Goal: Transaction & Acquisition: Purchase product/service

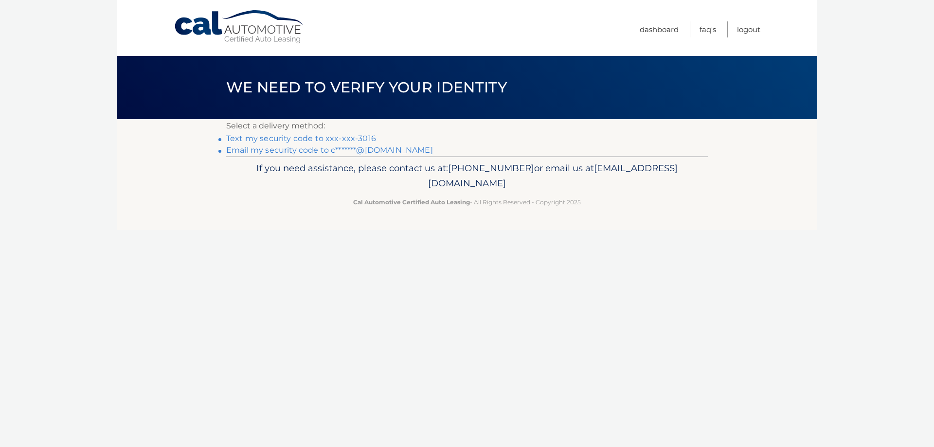
click at [312, 137] on link "Text my security code to xxx-xxx-3016" at bounding box center [301, 138] width 150 height 9
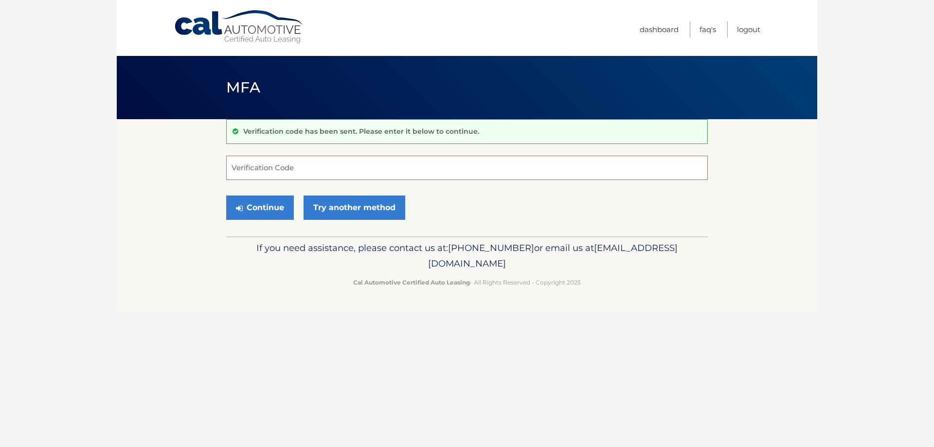
click at [258, 167] on input "Verification Code" at bounding box center [467, 168] width 482 height 24
type input "396053"
click at [257, 214] on button "Continue" at bounding box center [260, 208] width 68 height 24
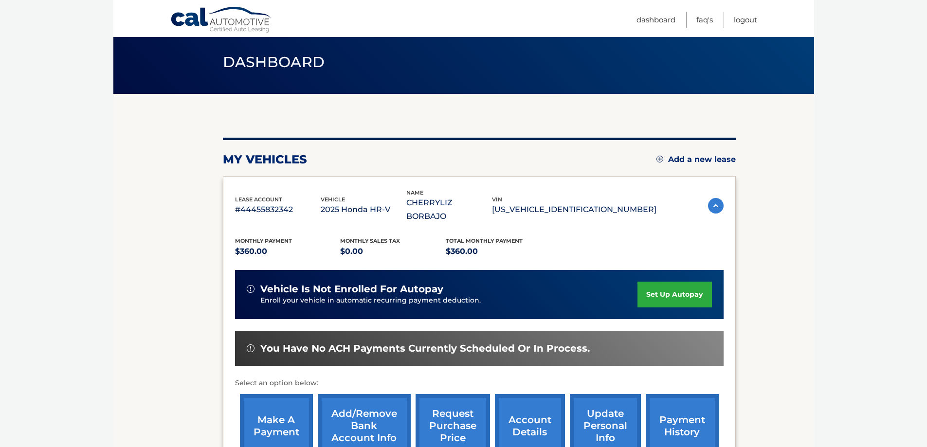
scroll to position [49, 0]
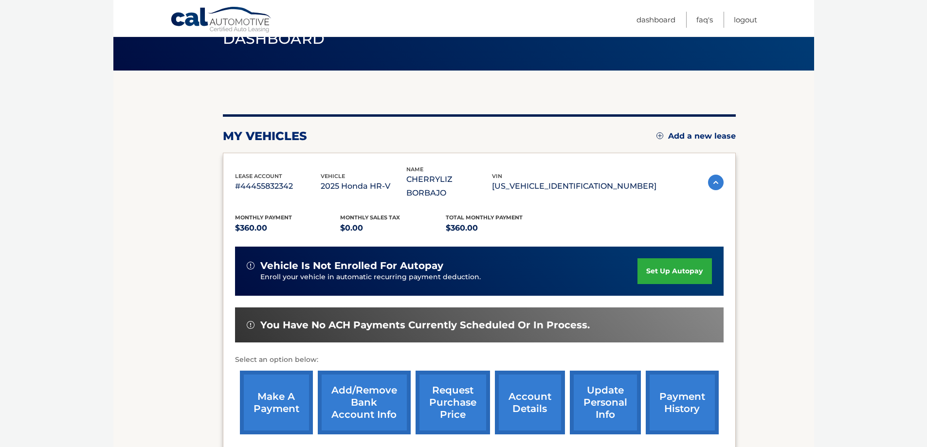
click at [278, 376] on link "make a payment" at bounding box center [276, 403] width 73 height 64
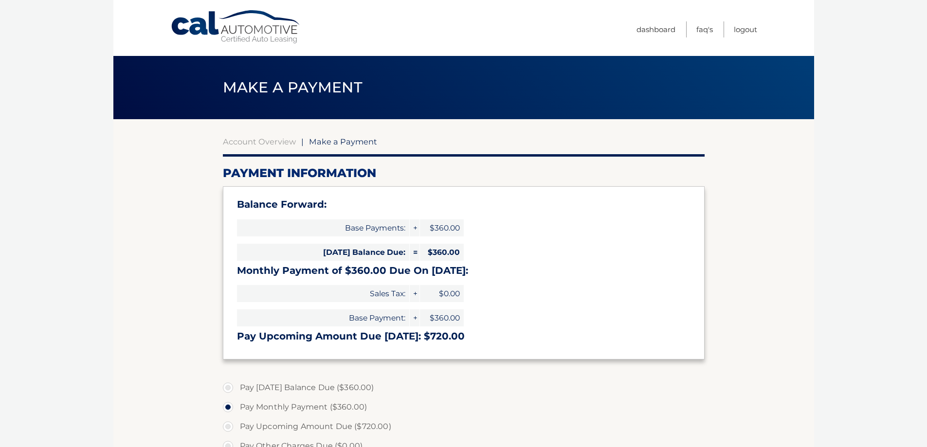
select select "YzlmOTUzYjAtN2JlZC00YjhjLWE0MTAtYjg1YWZkMTgzNGE4"
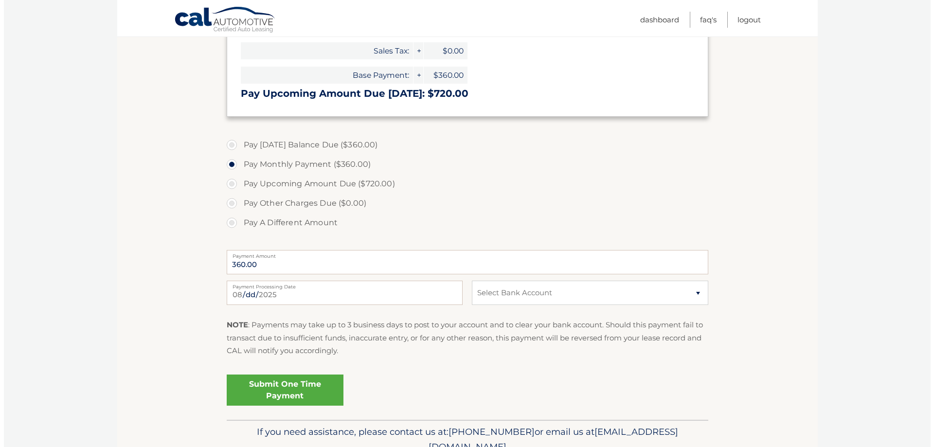
scroll to position [243, 0]
click at [301, 389] on link "Submit One Time Payment" at bounding box center [281, 389] width 117 height 31
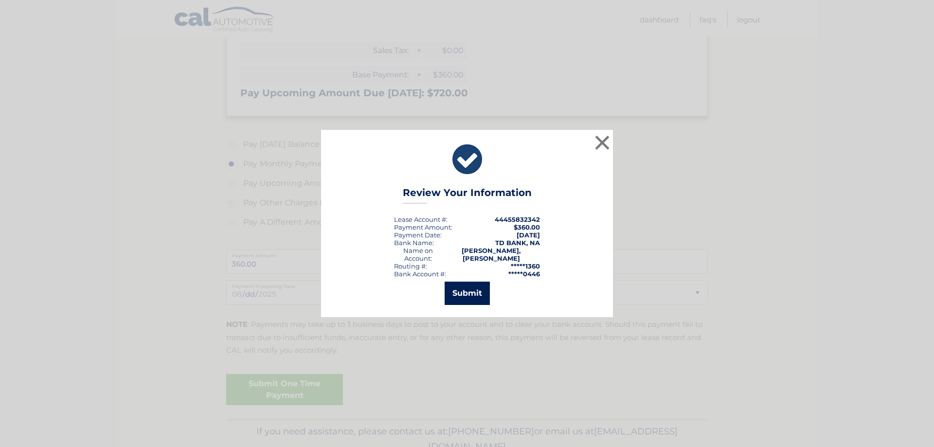
click at [460, 293] on button "Submit" at bounding box center [467, 293] width 45 height 23
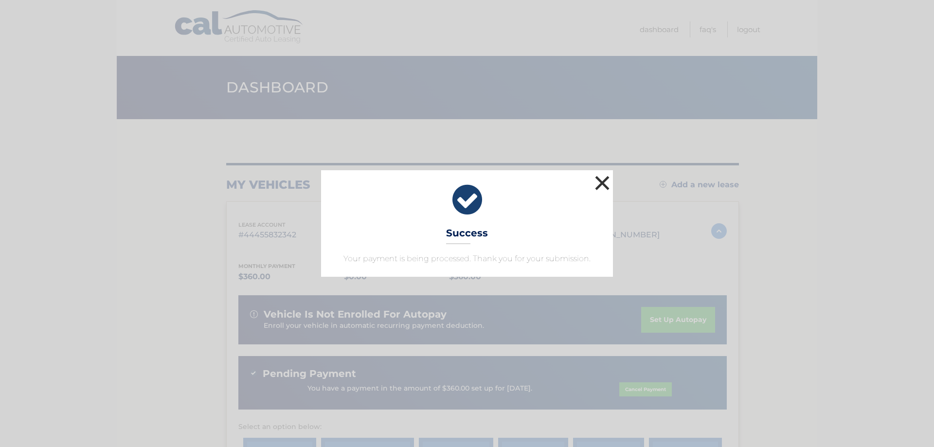
click at [597, 181] on button "×" at bounding box center [602, 182] width 19 height 19
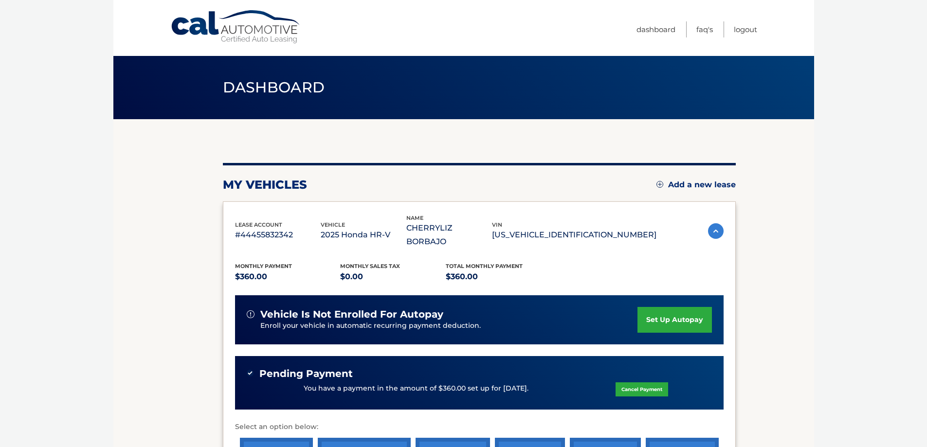
click at [555, 368] on div "Pending Payment" at bounding box center [479, 374] width 465 height 12
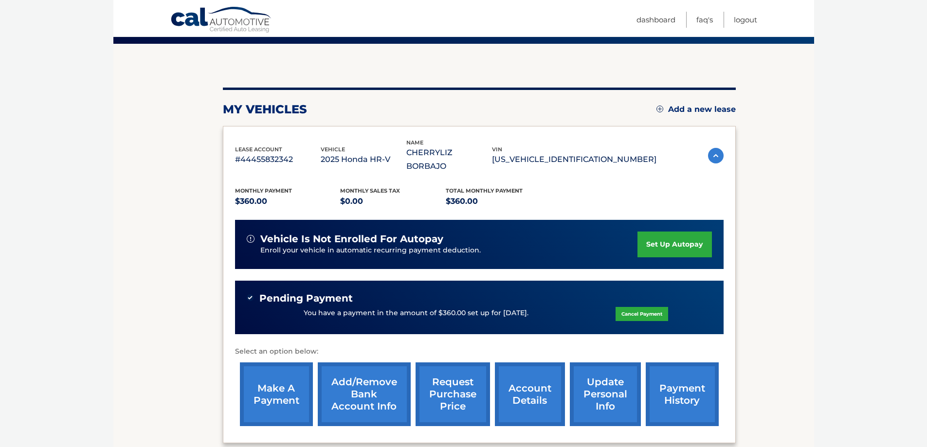
scroll to position [97, 0]
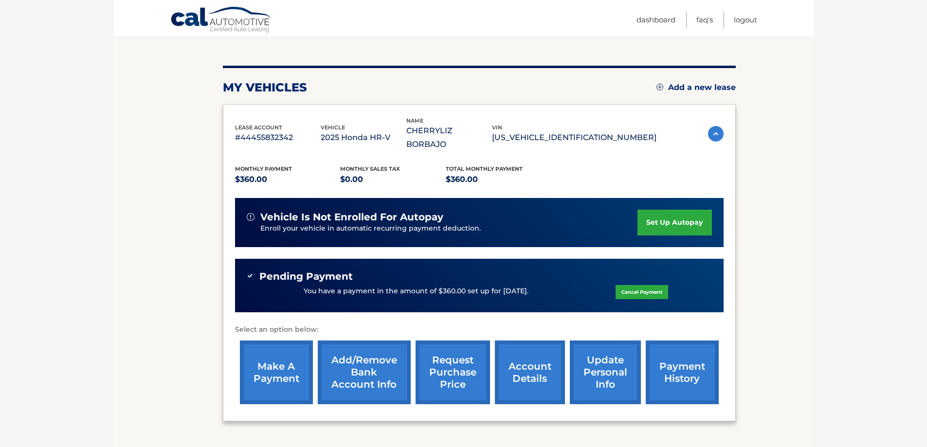
click at [692, 363] on link "payment history" at bounding box center [682, 373] width 73 height 64
click at [542, 350] on link "account details" at bounding box center [530, 373] width 70 height 64
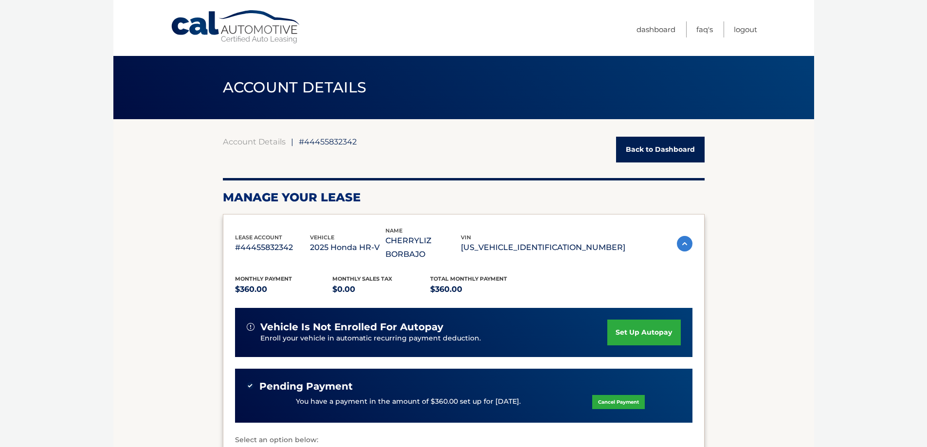
click at [542, 393] on div "You have a payment in the amount of $360.00 set up for [DATE]. Cancel Payment" at bounding box center [464, 402] width 434 height 18
click at [682, 236] on img at bounding box center [685, 244] width 16 height 16
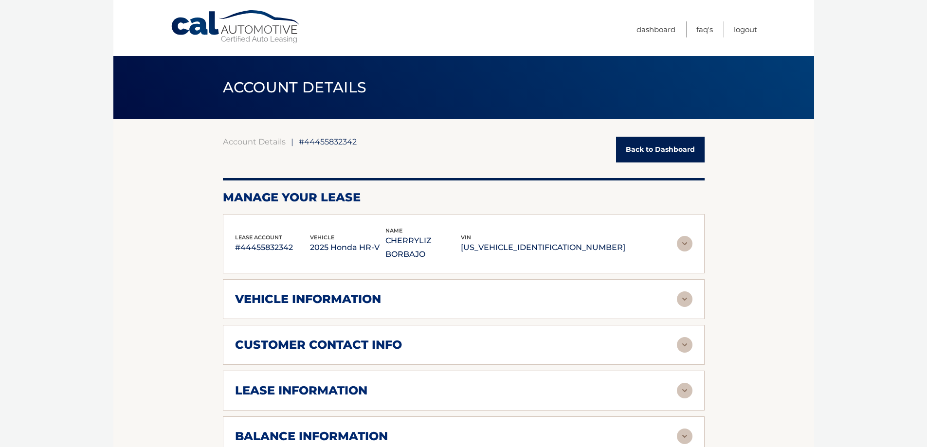
click at [682, 236] on img at bounding box center [685, 244] width 16 height 16
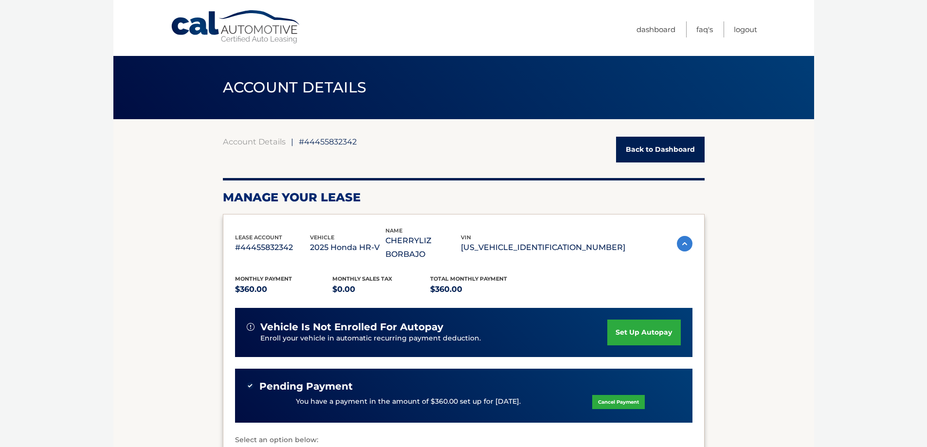
click at [537, 381] on div "Pending Payment" at bounding box center [464, 387] width 434 height 12
click at [636, 150] on link "Back to Dashboard" at bounding box center [660, 150] width 89 height 26
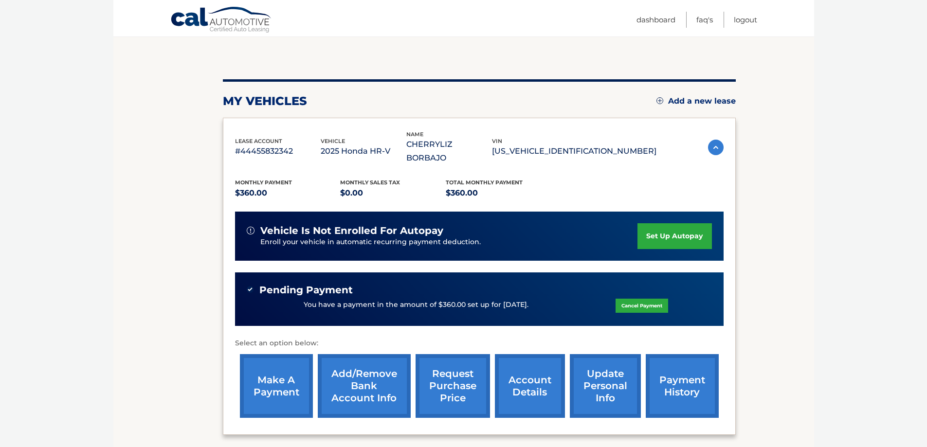
scroll to position [97, 0]
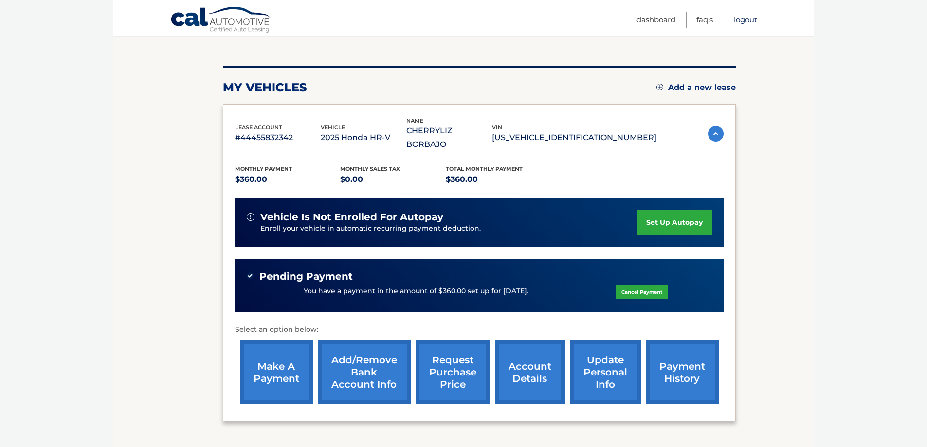
click at [744, 17] on link "Logout" at bounding box center [745, 20] width 23 height 16
